Goal: Task Accomplishment & Management: Use online tool/utility

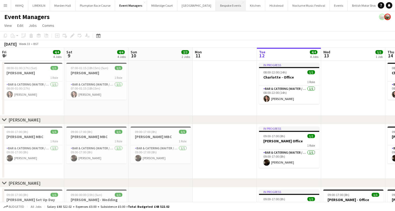
scroll to position [0, 231]
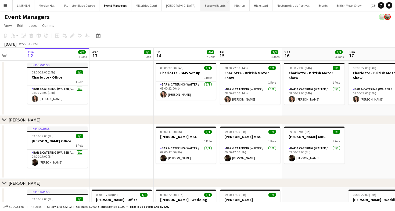
click at [200, 8] on button "Bespoke Events Close" at bounding box center [215, 5] width 30 height 10
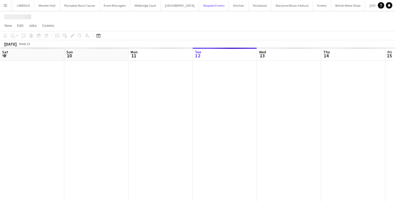
scroll to position [0, 128]
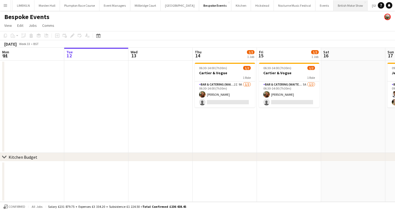
click at [333, 6] on button "British Motor Show Close" at bounding box center [350, 5] width 34 height 10
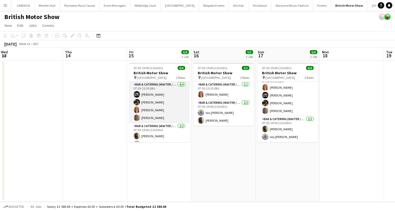
click at [149, 101] on app-card-role "Bar & Catering (Waiter / waitress) [DATE] 07:30-15:30 (8h) [PERSON_NAME] [PERSO…" at bounding box center [159, 103] width 60 height 42
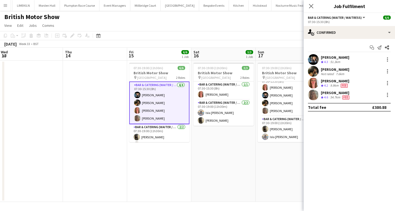
click at [334, 56] on div "[PERSON_NAME]" at bounding box center [334, 57] width 28 height 5
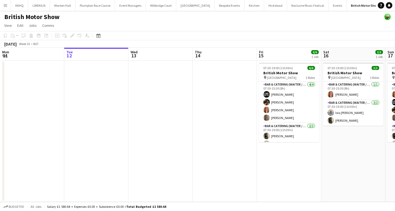
scroll to position [0, 232]
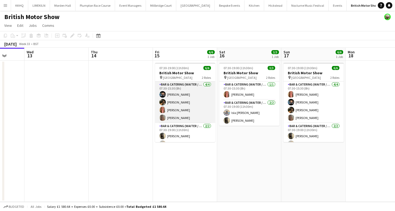
click at [167, 103] on app-card-role "Bar & Catering (Waiter / waitress) [DATE] 07:30-15:30 (8h) [PERSON_NAME] [PERSO…" at bounding box center [185, 103] width 60 height 42
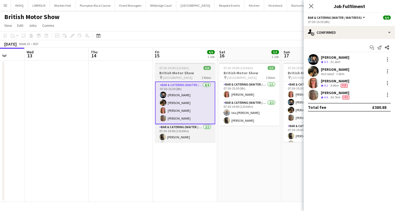
scroll to position [0, 220]
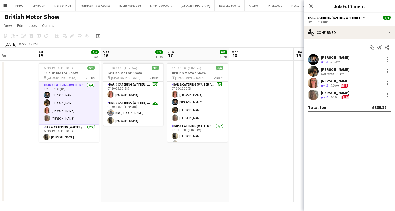
click at [216, 33] on app-toolbar "Copy Paste Paste Command V Paste with crew Command Shift V Paste linked Job Del…" at bounding box center [197, 35] width 395 height 9
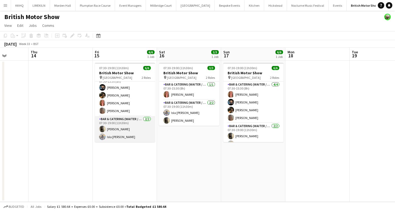
scroll to position [0, 0]
